Goal: Transaction & Acquisition: Purchase product/service

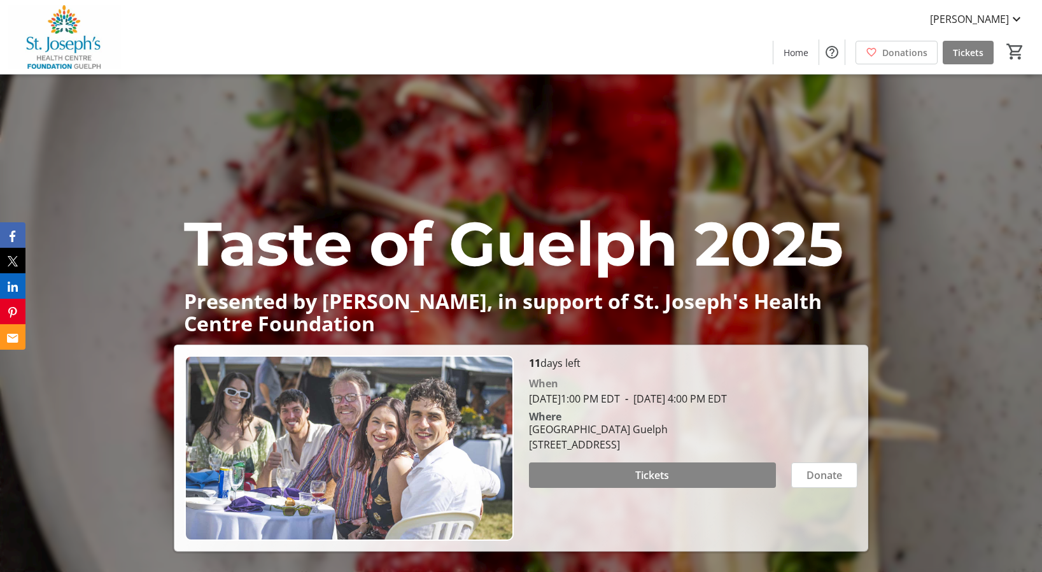
click at [645, 483] on span "Tickets" at bounding box center [652, 474] width 34 height 15
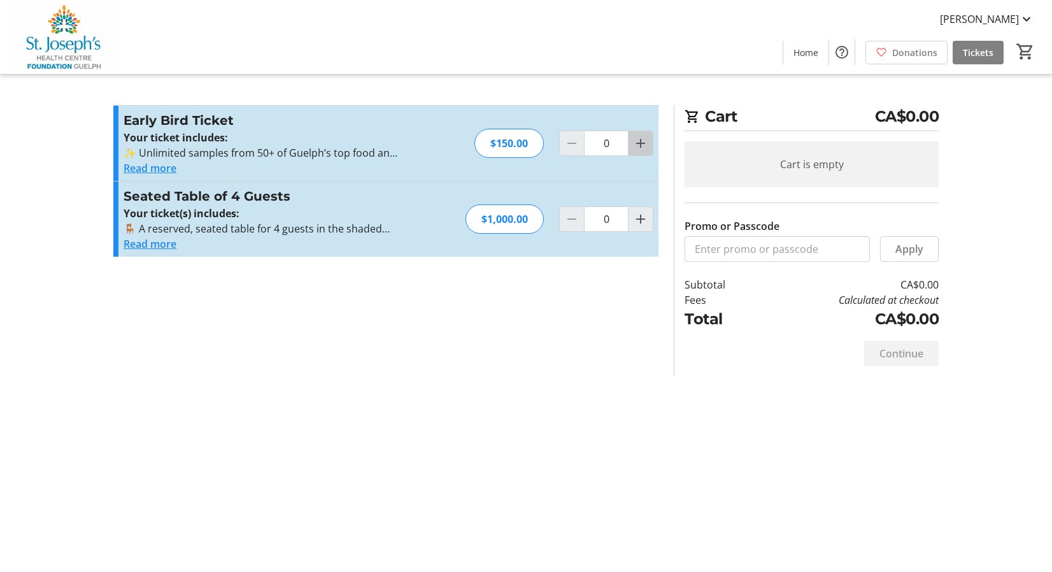
click at [638, 142] on mat-icon "Increment by one" at bounding box center [640, 143] width 15 height 15
click at [638, 141] on mat-icon "Increment by one" at bounding box center [640, 143] width 15 height 15
type input "3"
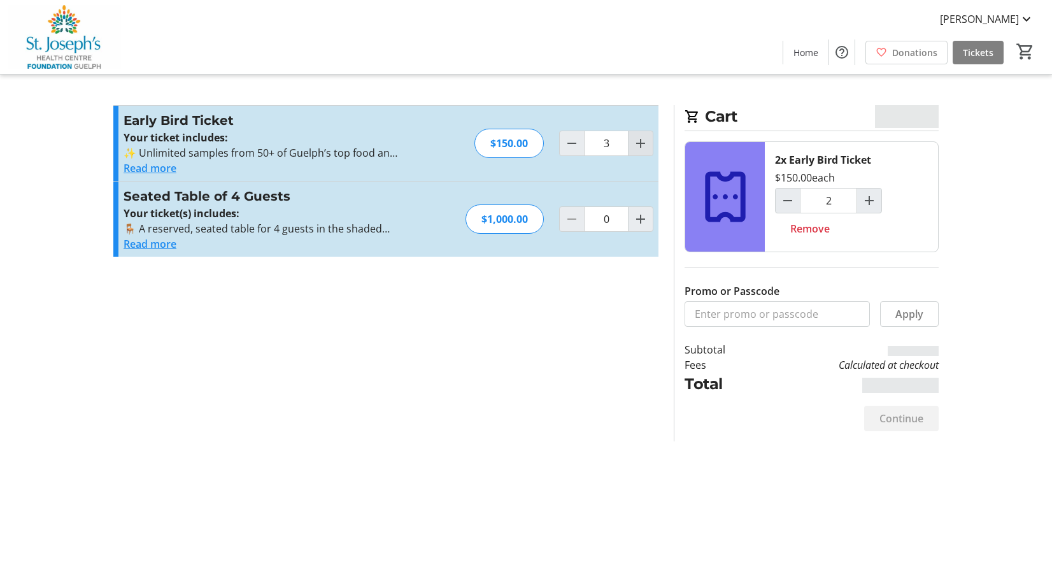
type input "3"
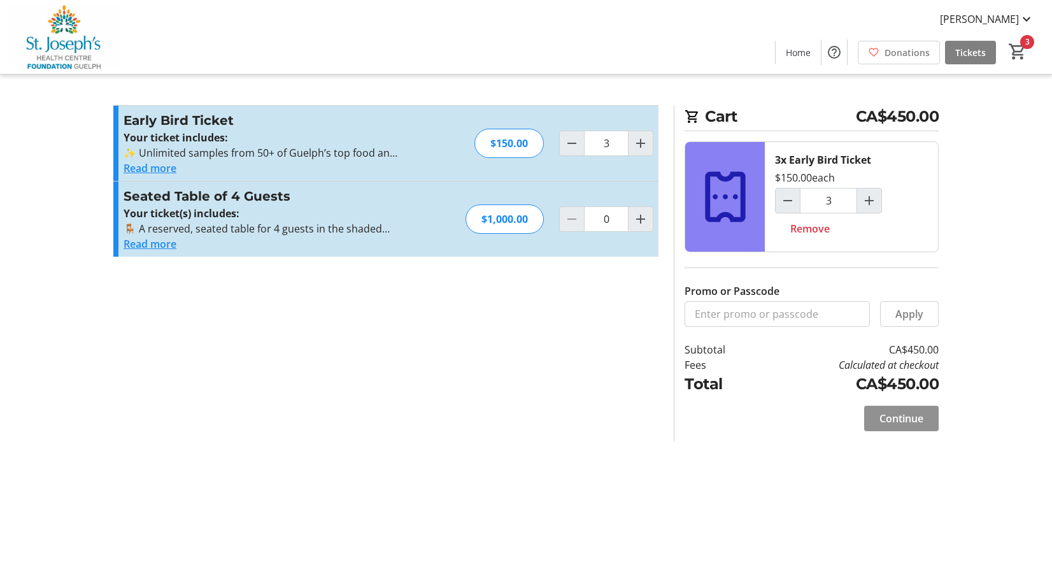
click at [922, 416] on span "Continue" at bounding box center [901, 418] width 44 height 15
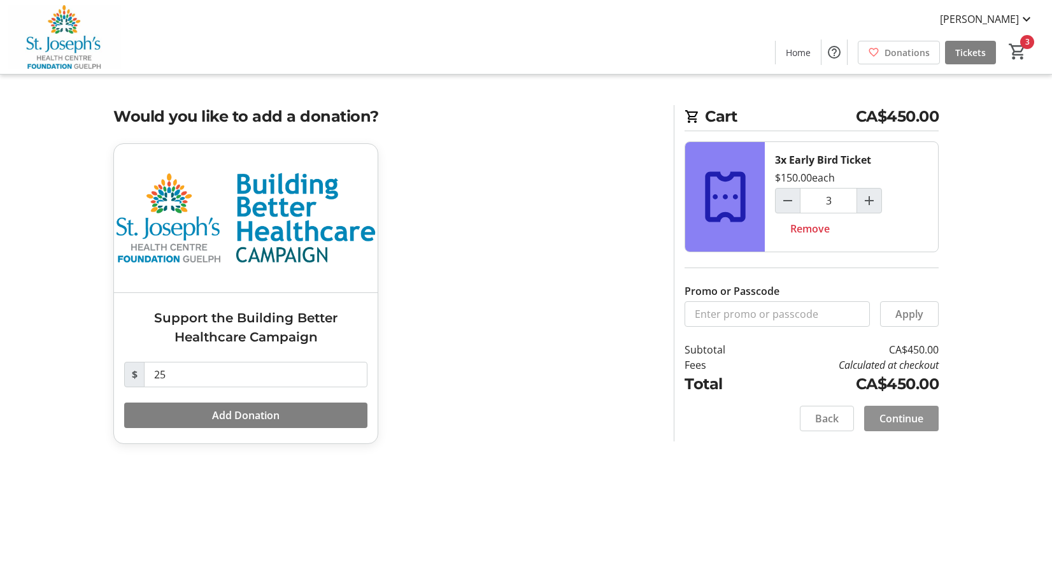
click at [900, 420] on span "Continue" at bounding box center [901, 418] width 44 height 15
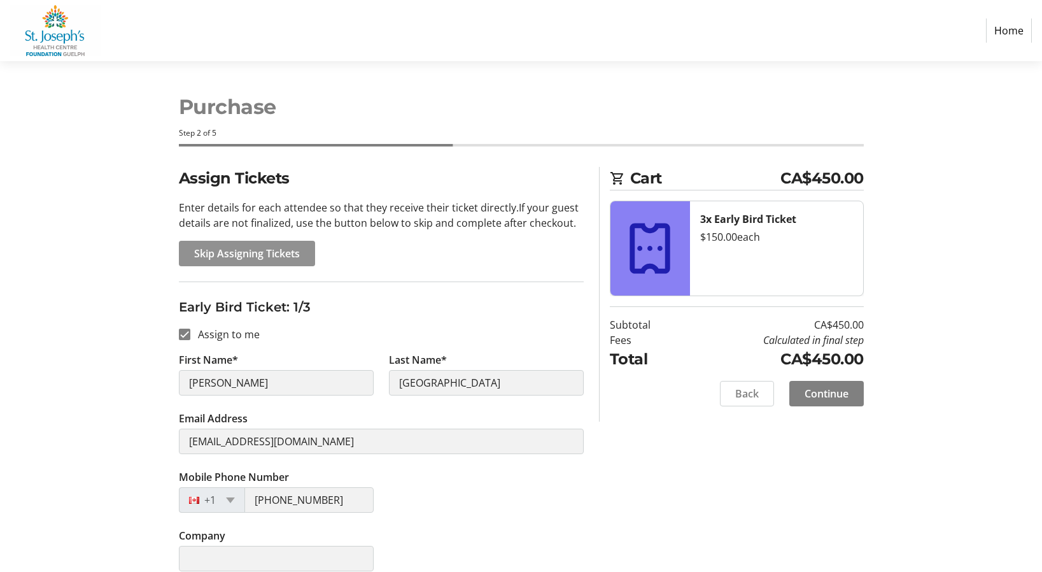
click at [229, 255] on span "Skip Assigning Tickets" at bounding box center [247, 253] width 106 height 15
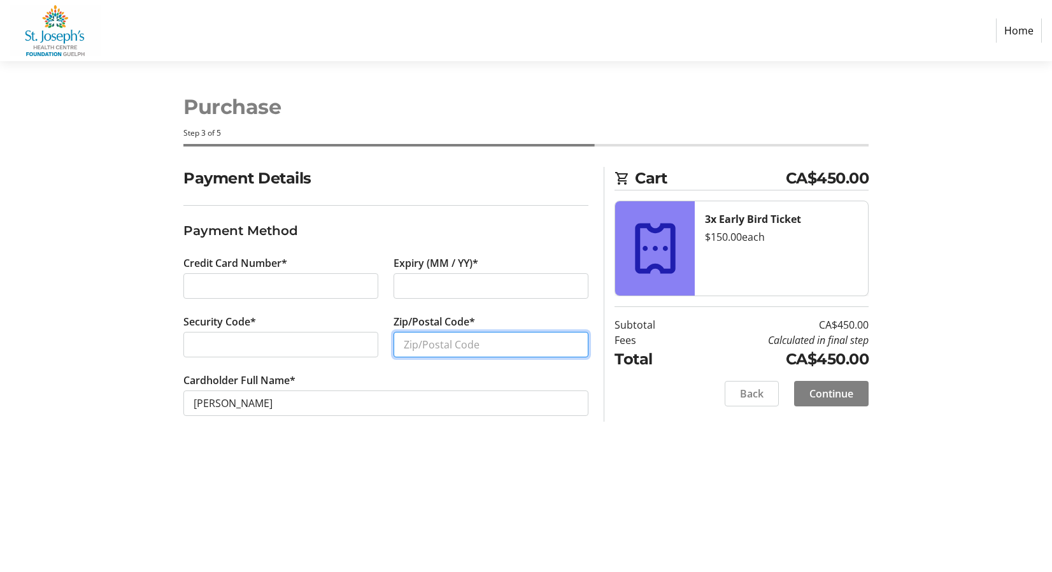
click at [431, 348] on input "Zip/Postal Code*" at bounding box center [490, 344] width 195 height 25
type input "N1H1G2"
click at [859, 392] on span at bounding box center [831, 393] width 74 height 31
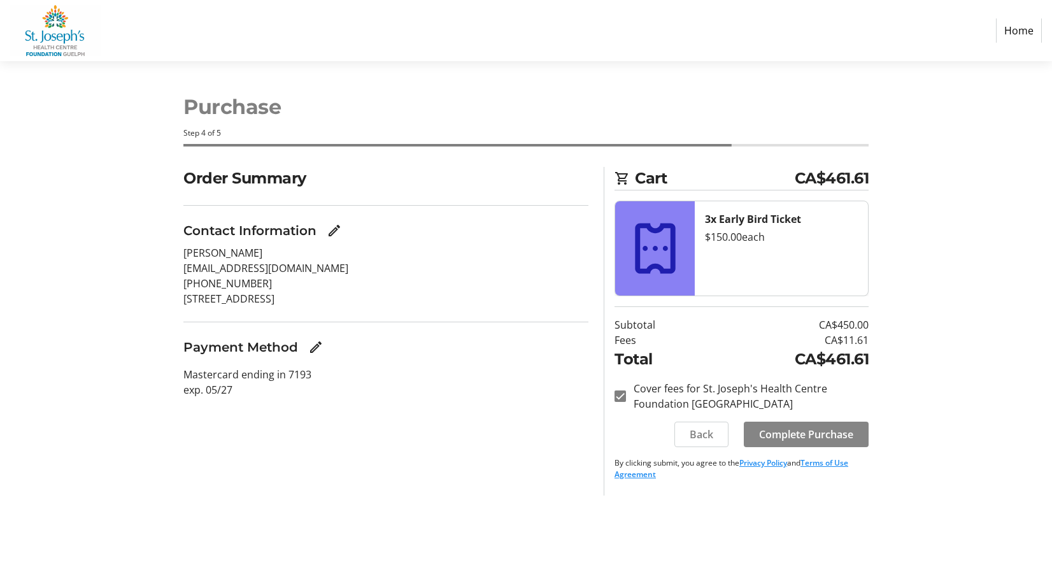
click at [813, 432] on span "Complete Purchase" at bounding box center [806, 434] width 94 height 15
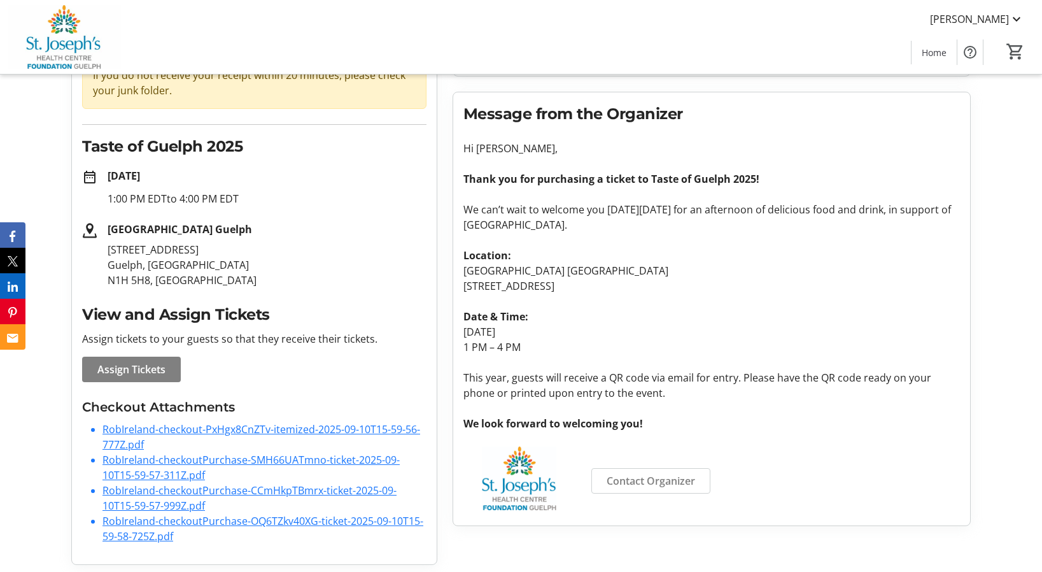
scroll to position [143, 0]
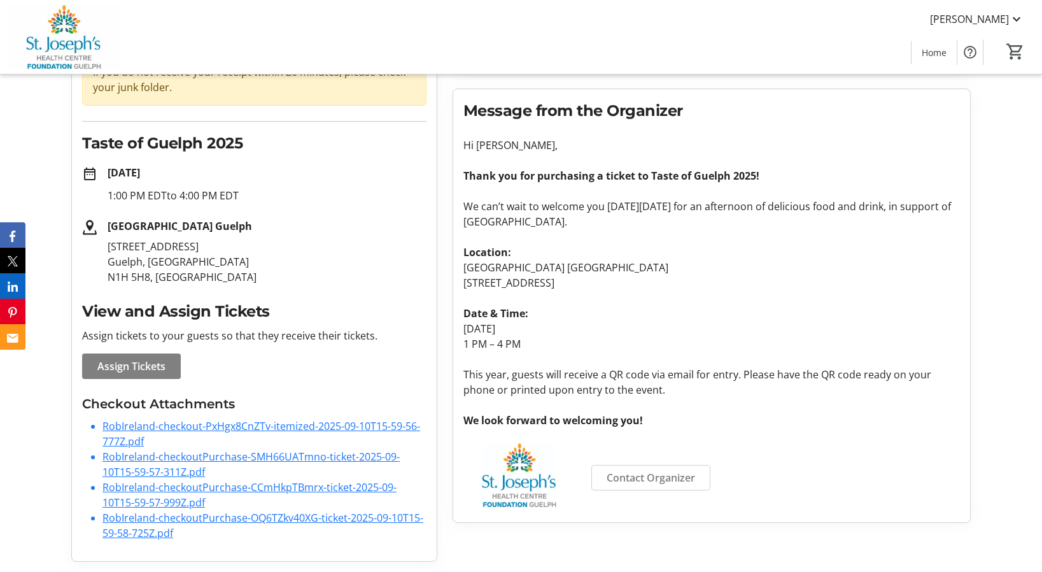
click at [208, 425] on link "RobIreland-checkout-PxHgx8CnZTv-itemized-2025-09-10T15-59-56-777Z.pdf" at bounding box center [261, 433] width 318 height 29
click at [161, 455] on link "RobIreland-checkoutPurchase-SMH66UATmno-ticket-2025-09-10T15-59-57-311Z.pdf" at bounding box center [250, 463] width 297 height 29
click at [150, 489] on link "RobIreland-checkoutPurchase-CCmHkpTBmrx-ticket-2025-09-10T15-59-57-999Z.pdf" at bounding box center [249, 494] width 294 height 29
click at [152, 517] on link "RobIreland-checkoutPurchase-OQ6TZkv40XG-ticket-2025-09-10T15-59-58-725Z.pdf" at bounding box center [262, 525] width 321 height 29
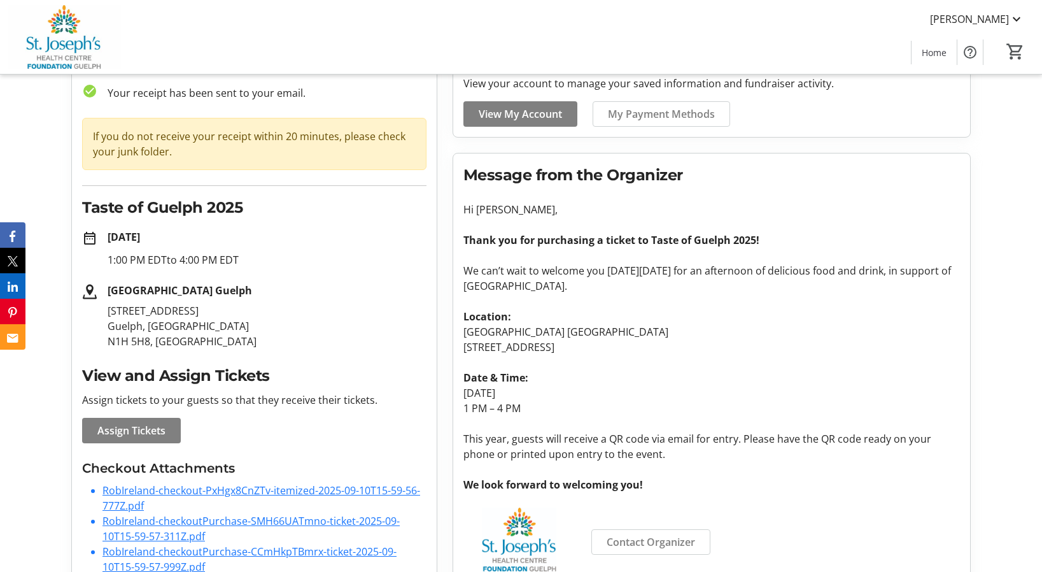
scroll to position [0, 0]
